Goal: Contribute content: Contribute content

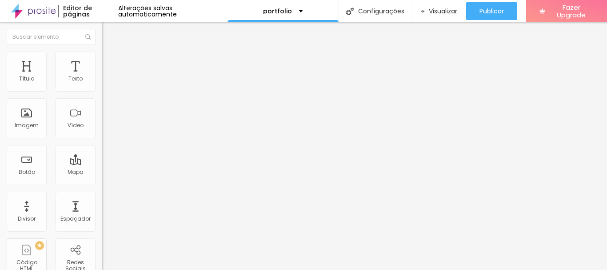
drag, startPoint x: 69, startPoint y: 163, endPoint x: 32, endPoint y: 163, distance: 37.8
type textarea "Olá, cheguei até você e gostaria de mais informações"
drag, startPoint x: 78, startPoint y: 131, endPoint x: 0, endPoint y: 127, distance: 77.8
click at [102, 127] on div "Número do WhatsApp * [PHONE_NUMBER] + 55 Texto do botão Conversar no WhatsApp M…" at bounding box center [153, 224] width 102 height 296
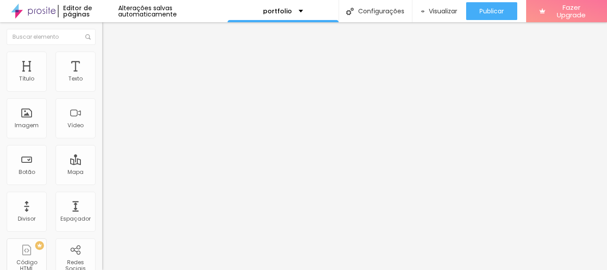
click at [110, 68] on span "Estilo" at bounding box center [117, 65] width 14 height 8
click at [106, 147] on img at bounding box center [108, 149] width 5 height 5
radio input "false"
click at [106, 147] on img at bounding box center [108, 149] width 5 height 5
radio input "false"
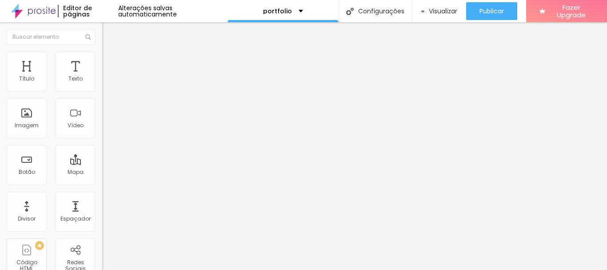
radio input "true"
click at [106, 147] on img at bounding box center [108, 149] width 5 height 5
radio input "true"
radio input "false"
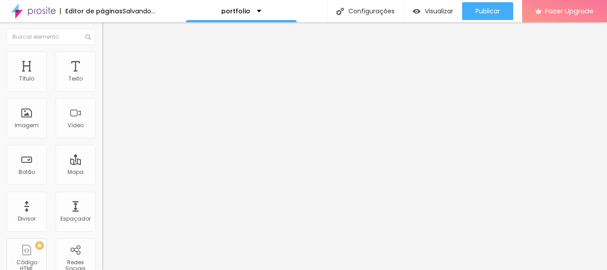
click at [106, 147] on img at bounding box center [108, 149] width 5 height 5
radio input "false"
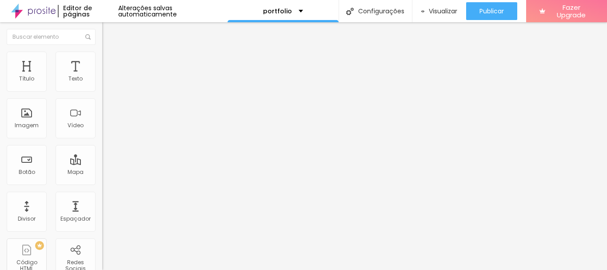
click at [106, 147] on img at bounding box center [108, 149] width 5 height 5
radio input "false"
radio input "true"
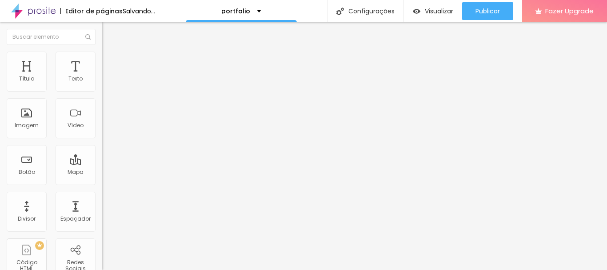
click at [102, 146] on button at bounding box center [108, 150] width 12 height 9
radio input "true"
radio input "false"
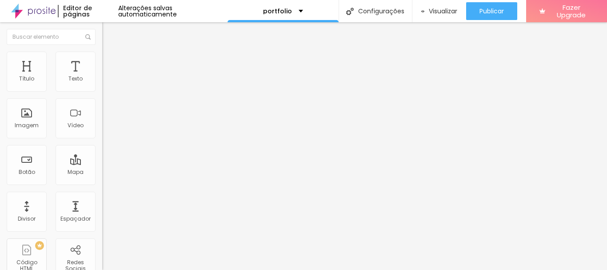
click at [102, 146] on button at bounding box center [108, 150] width 12 height 9
radio input "false"
click at [102, 146] on button at bounding box center [108, 150] width 12 height 9
radio input "false"
radio input "true"
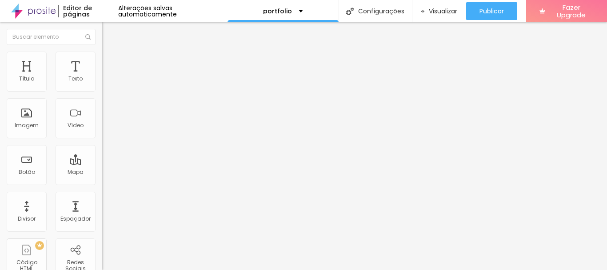
type input "15"
type input "14"
type input "15"
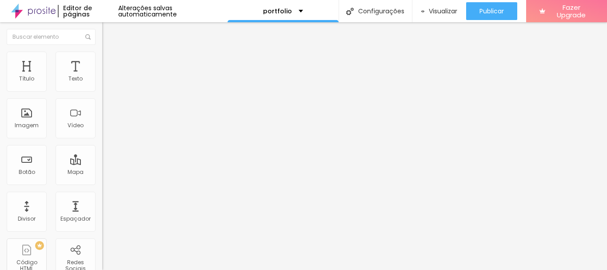
type input "15"
type input "16"
type input "17"
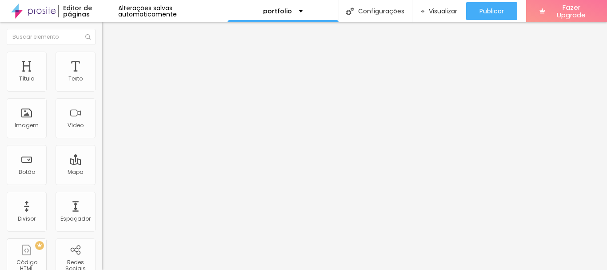
type input "16"
type input "15"
type input "14"
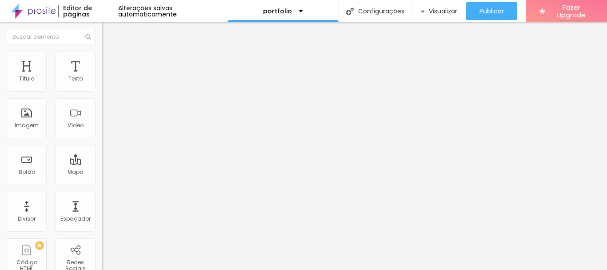
type input "14"
click at [102, 265] on input "range" at bounding box center [130, 268] width 57 height 7
click at [106, 147] on img at bounding box center [108, 149] width 5 height 5
radio input "true"
radio input "false"
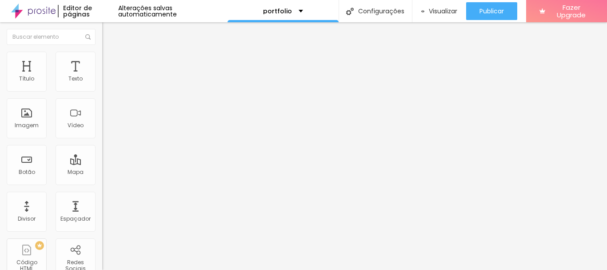
click at [102, 88] on div "Instagram Rede social Instagram Endereço URL https://[URL][DOMAIN_NAME][DOMAIN_…" at bounding box center [153, 204] width 102 height 270
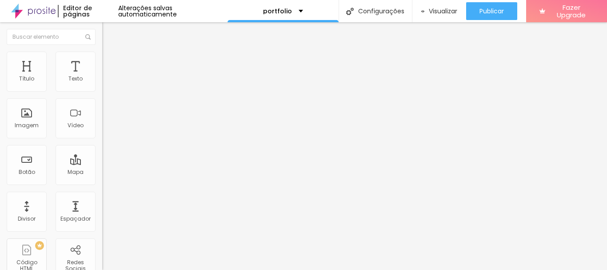
click at [110, 61] on span "Estilo" at bounding box center [117, 58] width 14 height 8
type input "39"
type input "35"
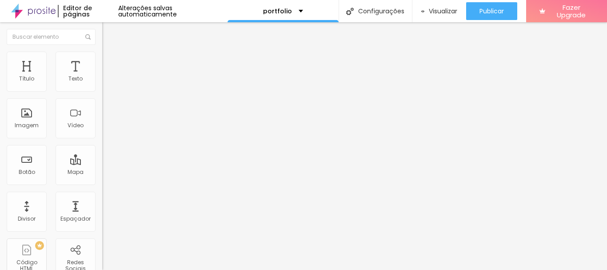
type input "33"
type input "32"
type input "31"
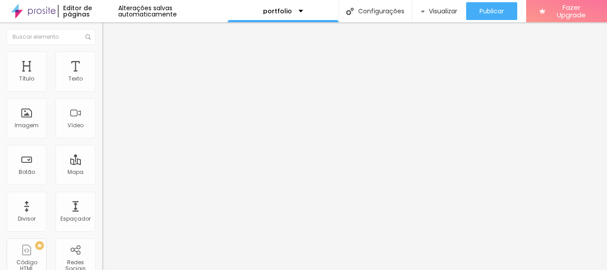
type input "31"
type input "29"
type input "26"
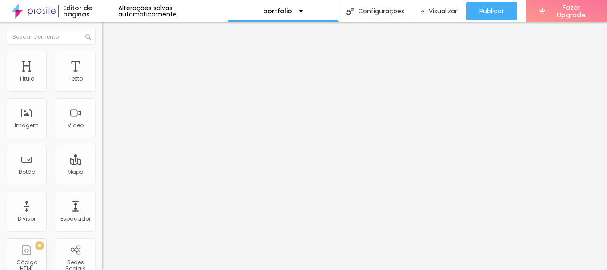
type input "25"
type input "24"
type input "23"
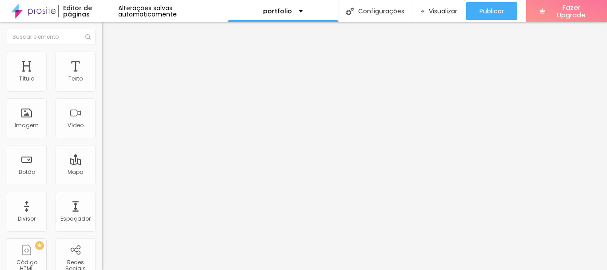
type input "23"
type input "22"
type input "21"
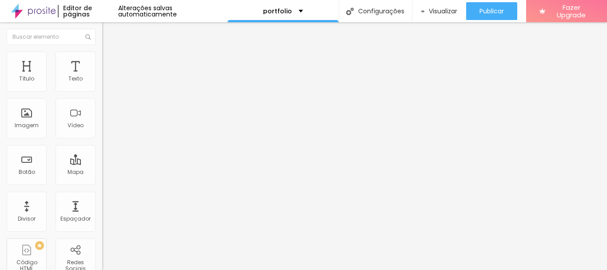
type input "22"
type input "23"
type input "24"
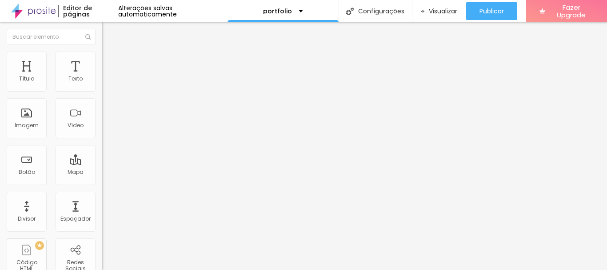
type input "24"
type input "25"
type input "26"
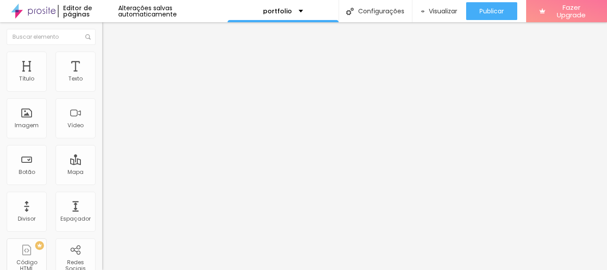
type input "27"
type input "28"
type input "29"
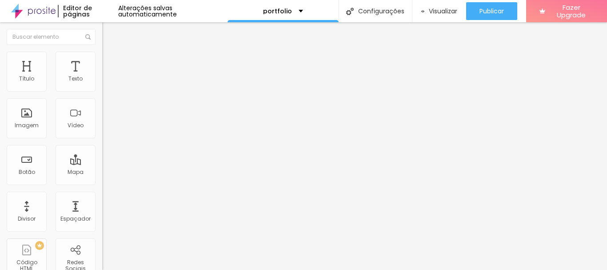
type input "29"
type input "30"
type input "31"
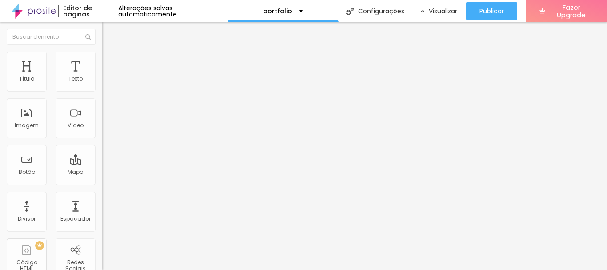
type input "32"
type input "33"
type input "34"
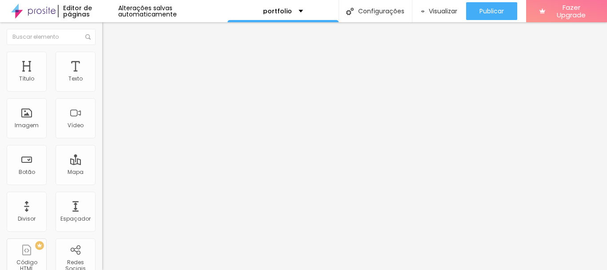
type input "34"
type input "35"
type input "36"
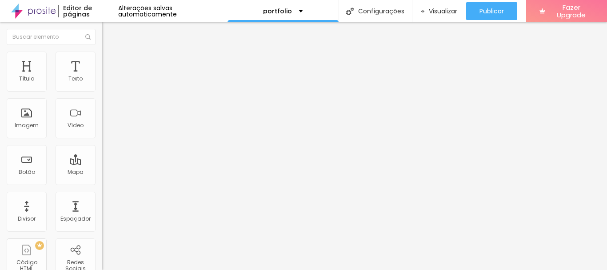
type input "37"
type input "38"
type input "39"
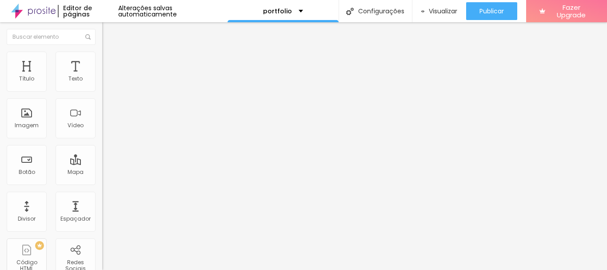
type input "39"
type input "40"
drag, startPoint x: 91, startPoint y: 95, endPoint x: 108, endPoint y: 97, distance: 17.0
click at [108, 91] on input "range" at bounding box center [130, 87] width 57 height 7
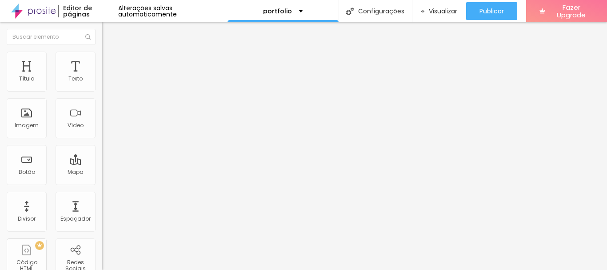
type input "13"
type input "14"
type input "15"
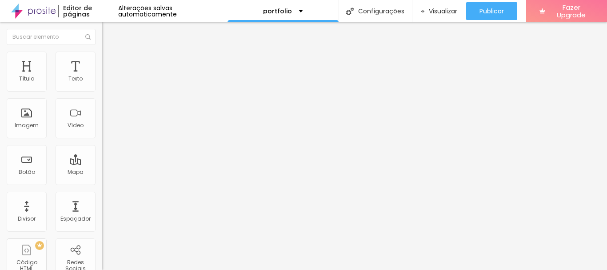
type input "15"
type input "17"
type input "19"
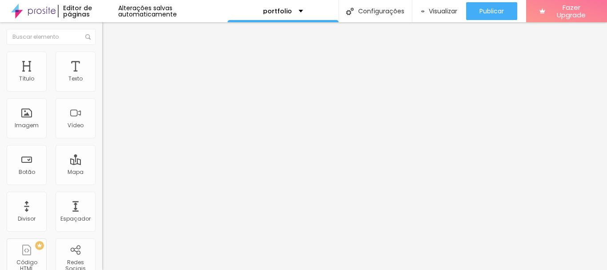
type input "20"
type input "21"
type input "22"
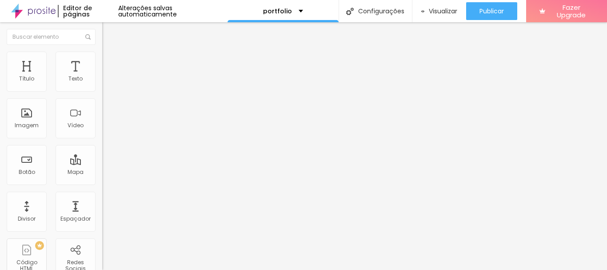
type input "22"
type input "24"
type input "25"
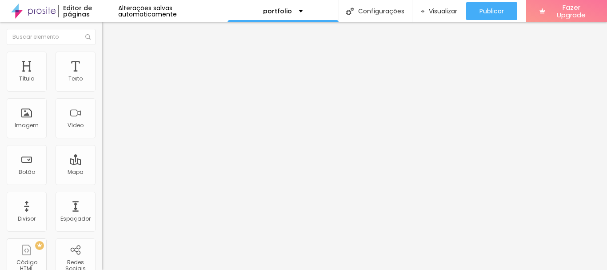
type input "24"
type input "22"
type input "21"
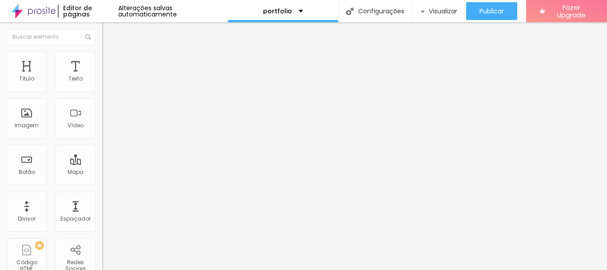
type input "21"
type input "20"
type input "19"
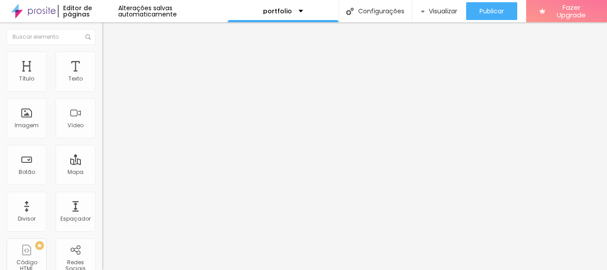
type input "18"
type input "17"
type input "16"
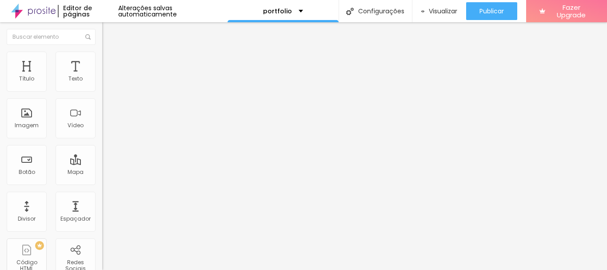
type input "16"
type input "15"
type input "14"
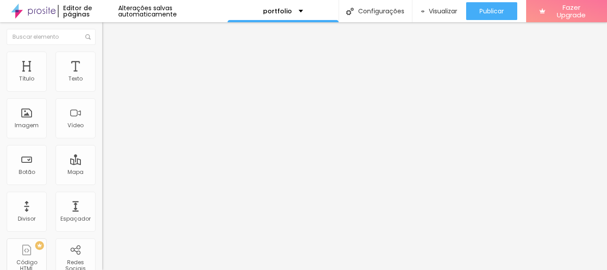
type input "13"
type input "12"
type input "11"
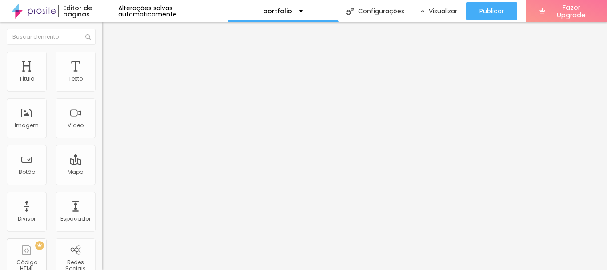
type input "11"
type input "10"
type input "8"
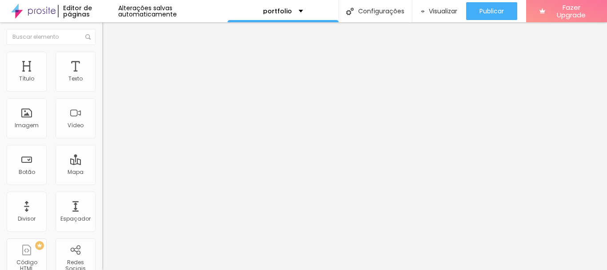
type input "7"
type input "6"
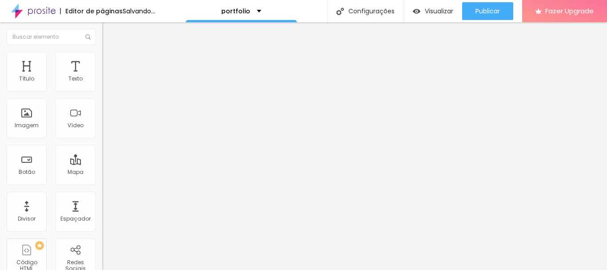
type input "5"
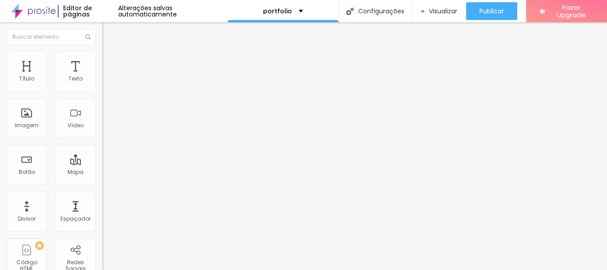
type input "6"
type input "7"
type input "8"
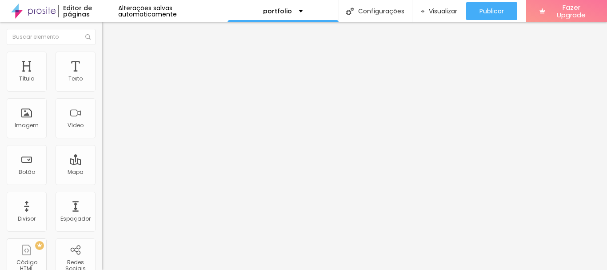
type input "8"
type input "9"
type input "10"
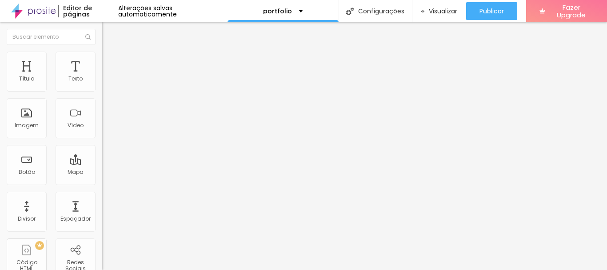
type input "11"
type input "10"
type input "9"
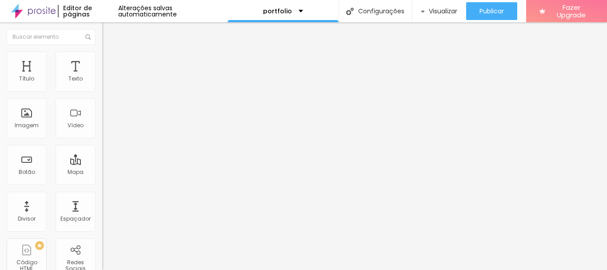
drag, startPoint x: 41, startPoint y: 119, endPoint x: 28, endPoint y: 120, distance: 13.4
type input "9"
click at [102, 114] on input "range" at bounding box center [130, 110] width 57 height 7
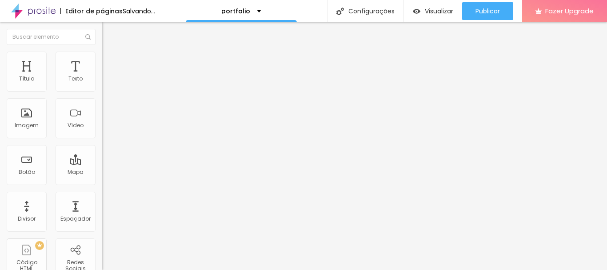
type input "48"
type input "47"
type input "46"
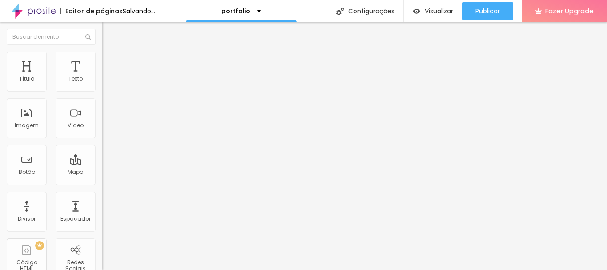
type input "46"
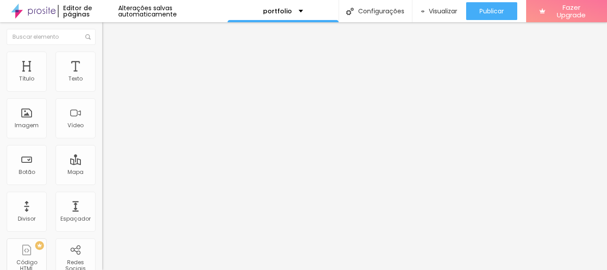
type input "45"
type input "44"
type input "43"
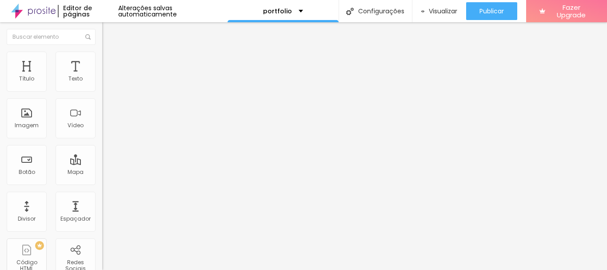
type input "43"
type input "41"
type input "40"
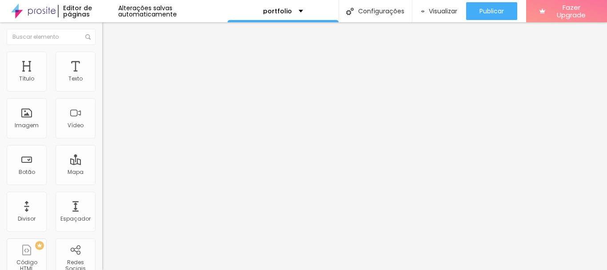
type input "39"
type input "38"
type input "39"
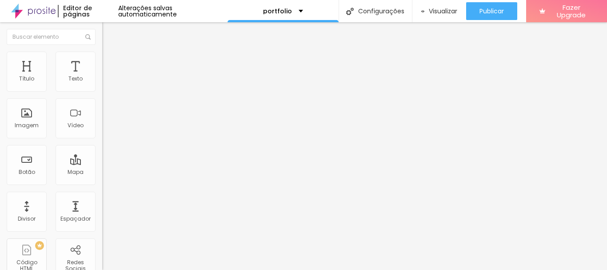
type input "39"
type input "41"
type input "42"
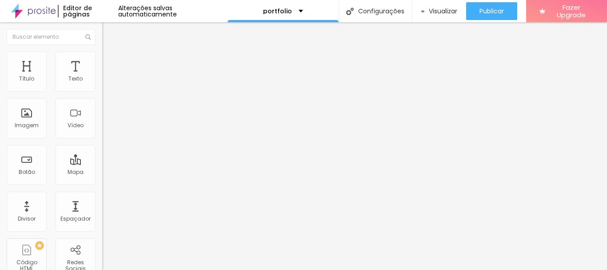
type input "41"
type input "40"
type input "39"
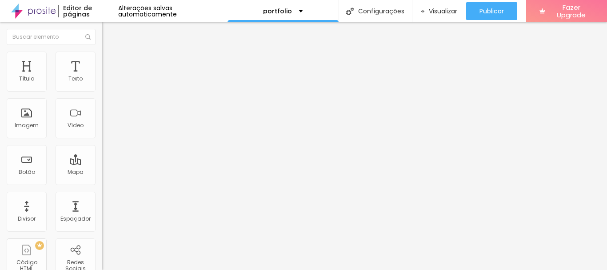
type input "39"
type input "38"
drag, startPoint x: 90, startPoint y: 146, endPoint x: 104, endPoint y: 150, distance: 15.3
click at [104, 136] on input "range" at bounding box center [130, 132] width 57 height 7
drag, startPoint x: 91, startPoint y: 173, endPoint x: 103, endPoint y: 169, distance: 12.2
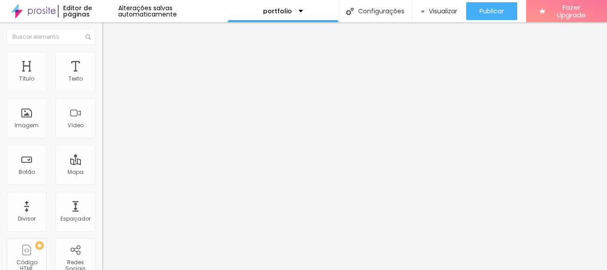
click at [103, 159] on input "range" at bounding box center [130, 155] width 57 height 7
click at [110, 63] on span "Avançado" at bounding box center [124, 67] width 29 height 8
drag, startPoint x: 47, startPoint y: 88, endPoint x: 37, endPoint y: 89, distance: 9.9
click at [102, 163] on input "range" at bounding box center [130, 166] width 57 height 7
drag, startPoint x: 26, startPoint y: 104, endPoint x: 51, endPoint y: 108, distance: 25.6
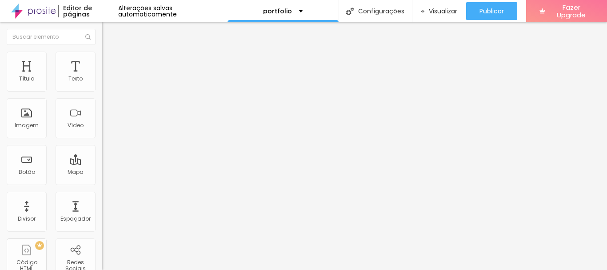
drag, startPoint x: 22, startPoint y: 125, endPoint x: 31, endPoint y: 123, distance: 8.7
drag, startPoint x: 30, startPoint y: 121, endPoint x: 51, endPoint y: 122, distance: 20.9
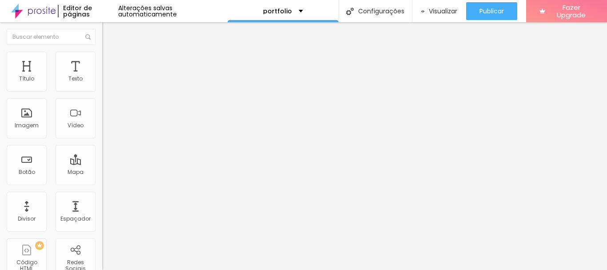
drag, startPoint x: 28, startPoint y: 140, endPoint x: 17, endPoint y: 141, distance: 10.3
drag, startPoint x: 49, startPoint y: 105, endPoint x: 37, endPoint y: 106, distance: 12.4
click at [102, 52] on img at bounding box center [106, 56] width 8 height 8
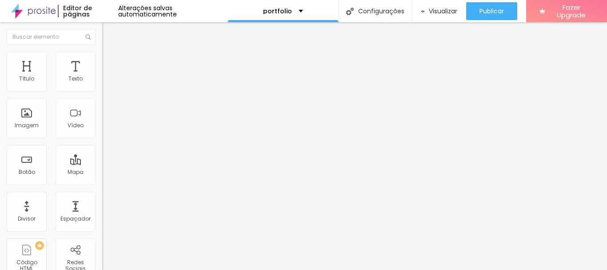
click at [102, 163] on input "range" at bounding box center [130, 166] width 57 height 7
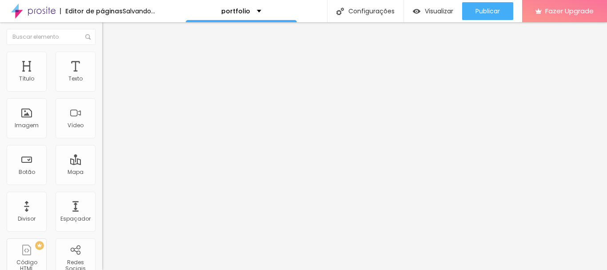
drag, startPoint x: 31, startPoint y: 101, endPoint x: 36, endPoint y: 103, distance: 6.0
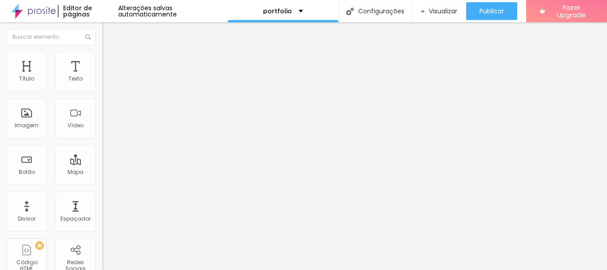
drag, startPoint x: 26, startPoint y: 103, endPoint x: 22, endPoint y: 103, distance: 4.5
drag, startPoint x: 45, startPoint y: 87, endPoint x: 40, endPoint y: 87, distance: 5.3
click at [102, 163] on input "range" at bounding box center [130, 166] width 57 height 7
drag, startPoint x: 22, startPoint y: 104, endPoint x: 19, endPoint y: 101, distance: 5.0
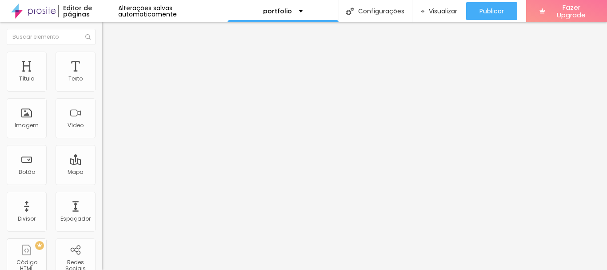
drag, startPoint x: 39, startPoint y: 83, endPoint x: 45, endPoint y: 87, distance: 7.5
click at [102, 163] on div at bounding box center [153, 167] width 102 height 8
click at [102, 163] on input "range" at bounding box center [130, 166] width 57 height 7
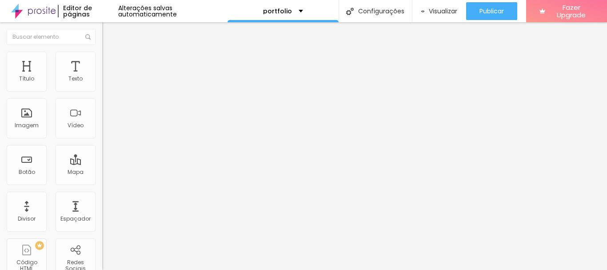
drag, startPoint x: 43, startPoint y: 87, endPoint x: 38, endPoint y: 87, distance: 4.9
click at [102, 163] on input "range" at bounding box center [130, 166] width 57 height 7
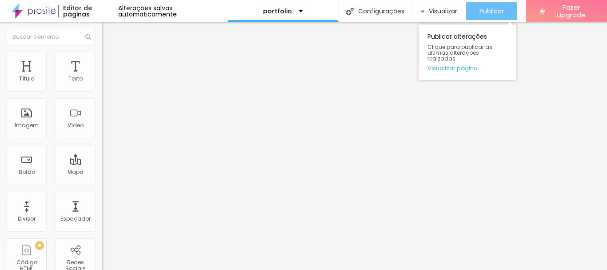
click at [494, 16] on div "Publicar" at bounding box center [491, 11] width 24 height 18
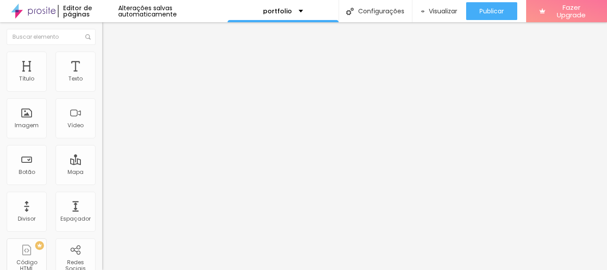
click at [109, 31] on img "button" at bounding box center [112, 32] width 7 height 7
click at [37, 84] on div "Título" at bounding box center [27, 72] width 40 height 40
click at [31, 77] on div "Título" at bounding box center [26, 78] width 15 height 6
click at [66, 71] on div "Texto" at bounding box center [76, 72] width 40 height 40
click at [19, 120] on div "Imagem" at bounding box center [27, 118] width 40 height 40
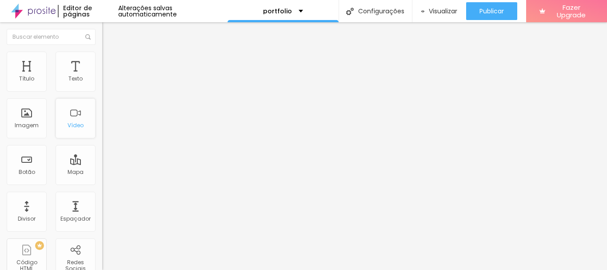
click at [75, 119] on div "Vídeo" at bounding box center [76, 118] width 40 height 40
click at [35, 160] on div "Botão" at bounding box center [27, 165] width 40 height 40
click at [66, 167] on div "Mapa" at bounding box center [76, 165] width 40 height 40
click at [428, 17] on div "Visualizar" at bounding box center [439, 11] width 36 height 18
